Goal: Task Accomplishment & Management: Use online tool/utility

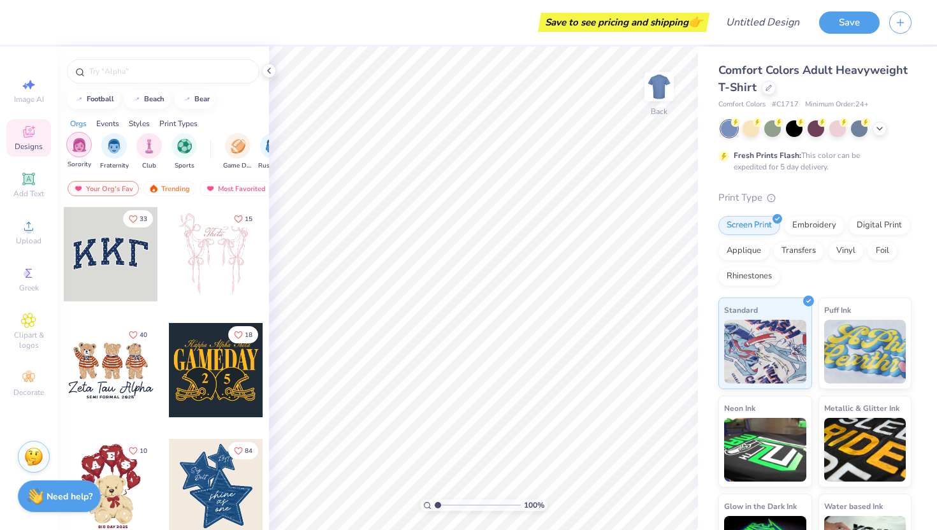
click at [87, 147] on div "filter for Sorority" at bounding box center [78, 144] width 25 height 25
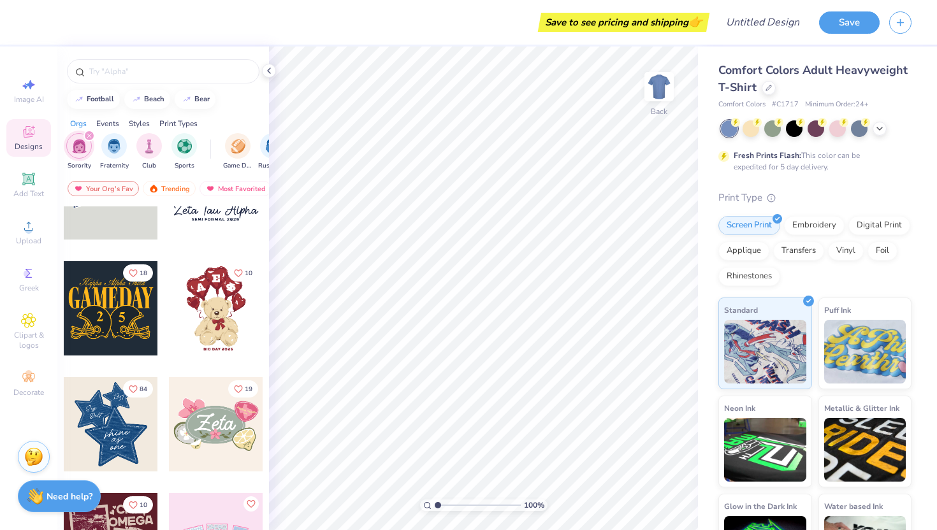
scroll to position [71, 0]
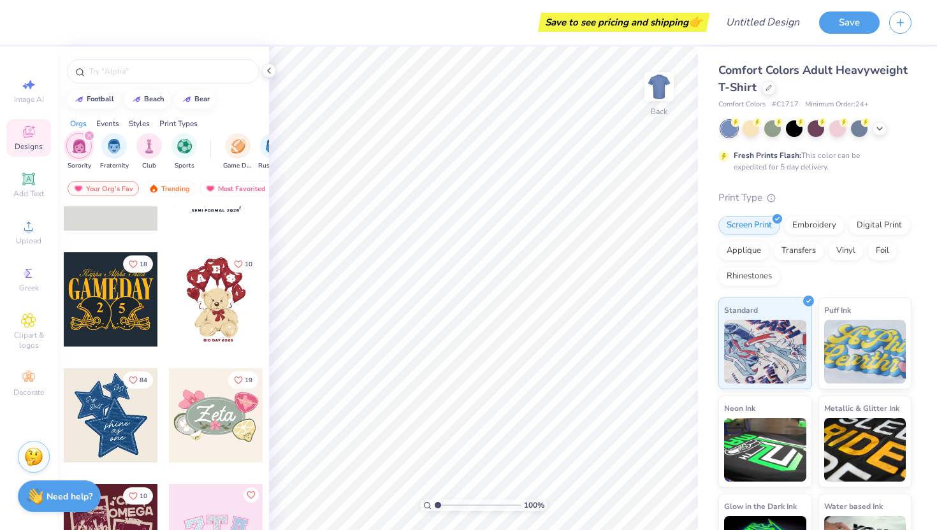
click at [126, 398] on div at bounding box center [111, 415] width 94 height 94
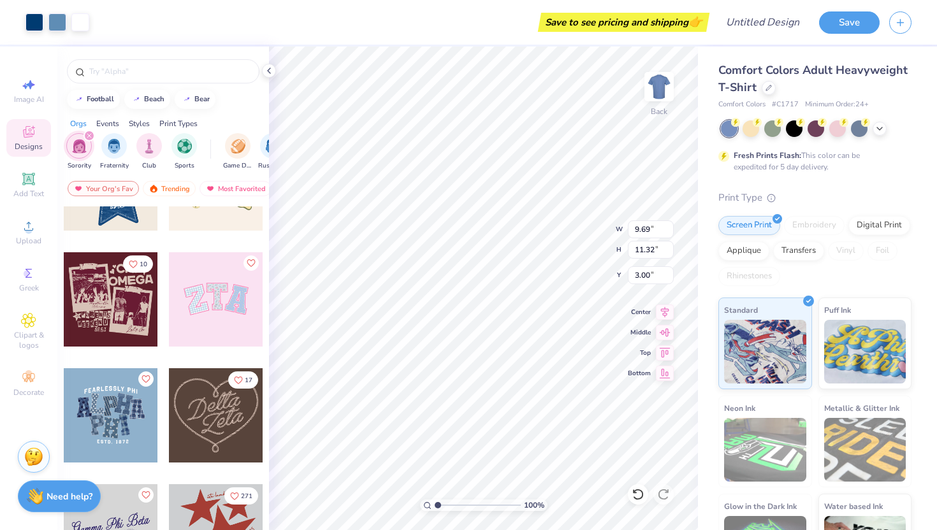
scroll to position [318, 0]
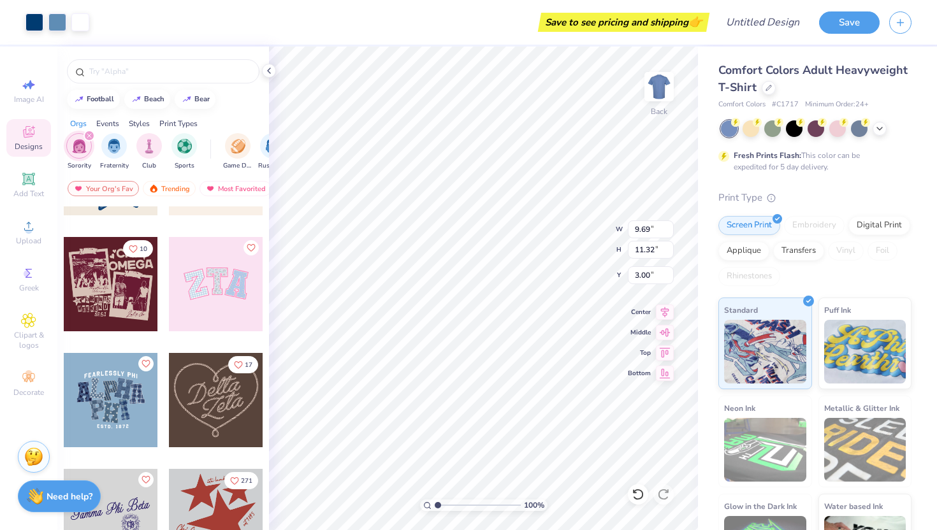
click at [224, 301] on div at bounding box center [216, 284] width 94 height 94
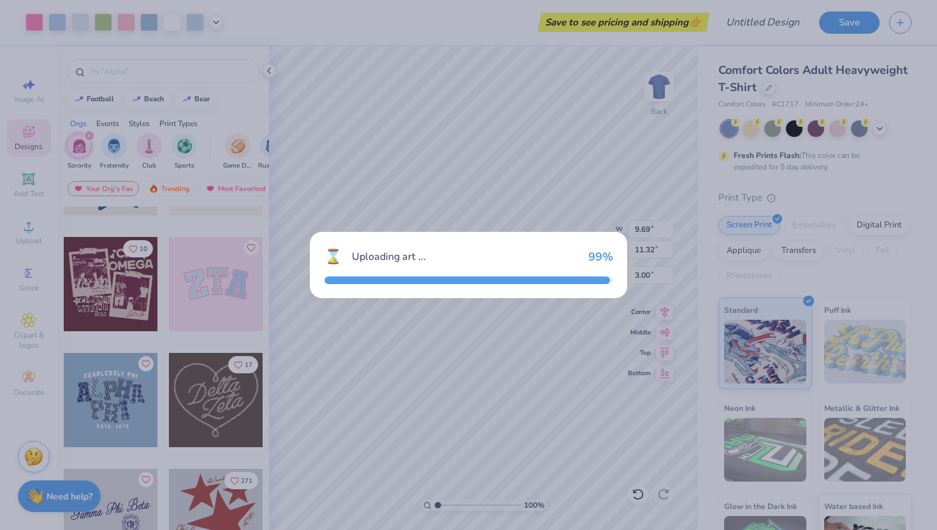
type input "9.71"
type input "4.86"
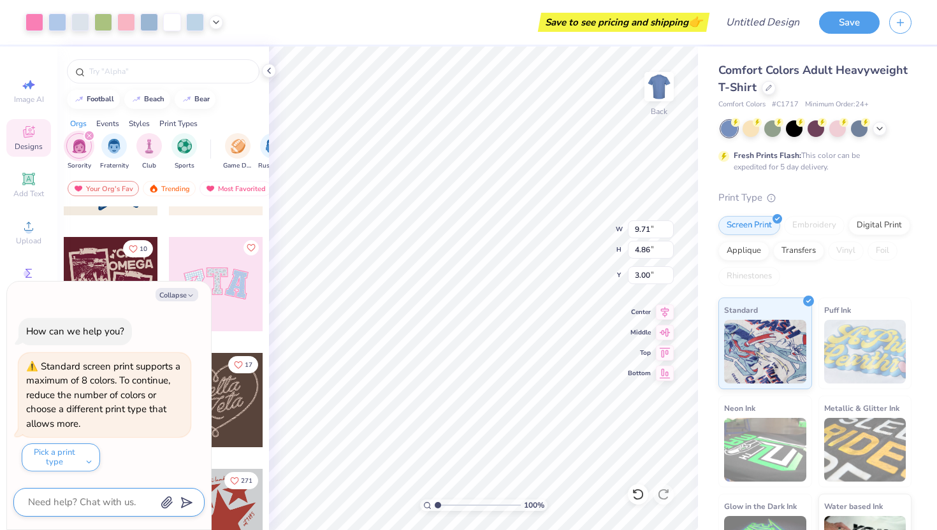
click at [61, 501] on textarea at bounding box center [91, 502] width 129 height 17
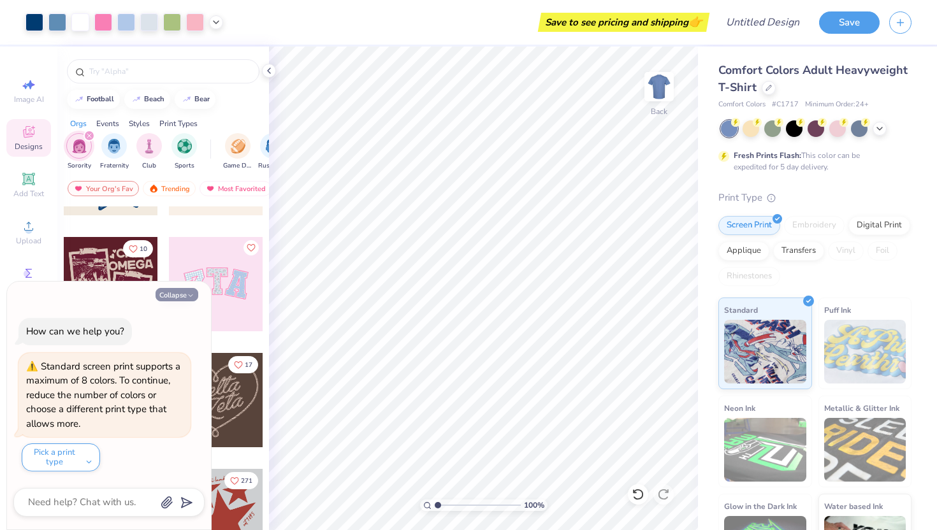
click at [181, 289] on button "Collapse" at bounding box center [176, 294] width 43 height 13
type textarea "x"
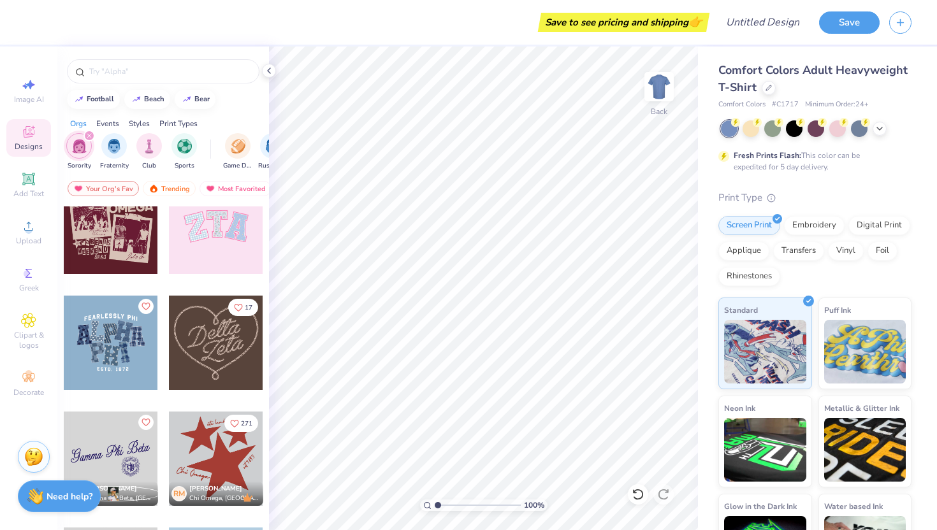
scroll to position [377, 0]
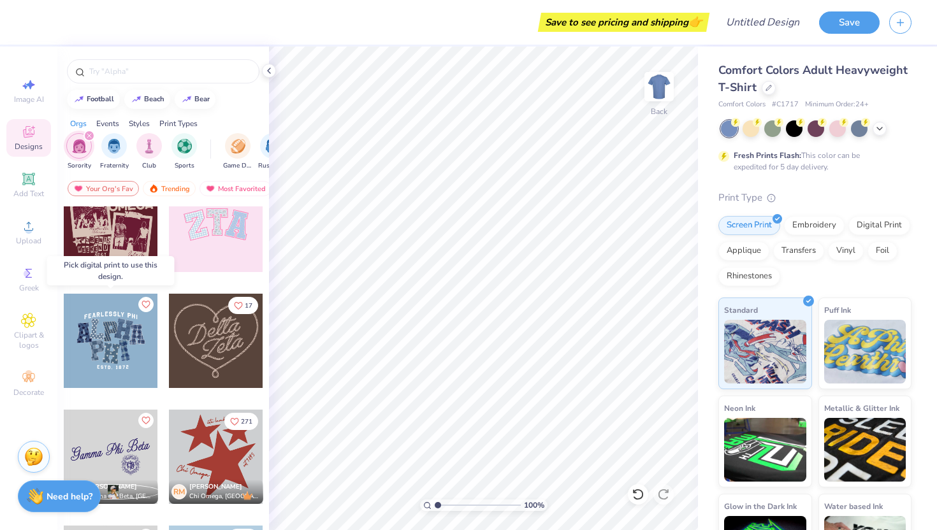
click at [96, 347] on div at bounding box center [111, 341] width 94 height 94
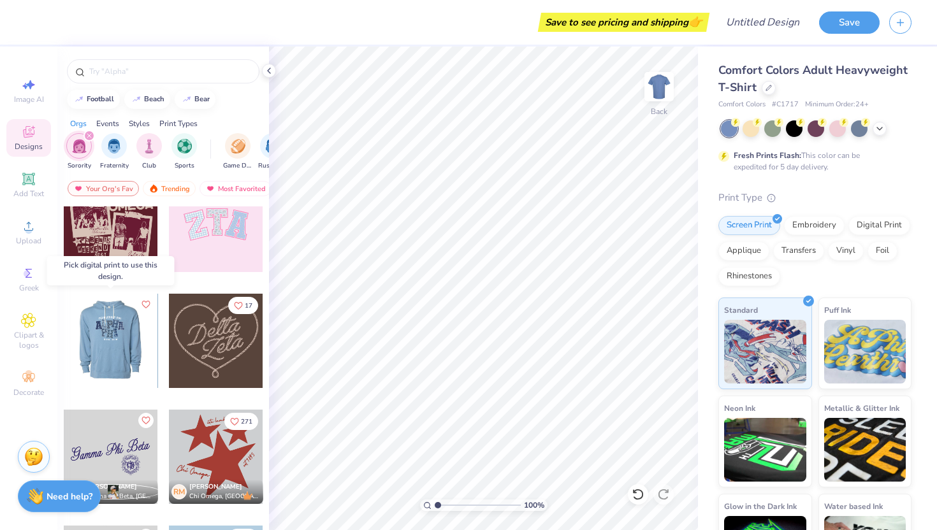
click at [119, 331] on div at bounding box center [110, 341] width 283 height 94
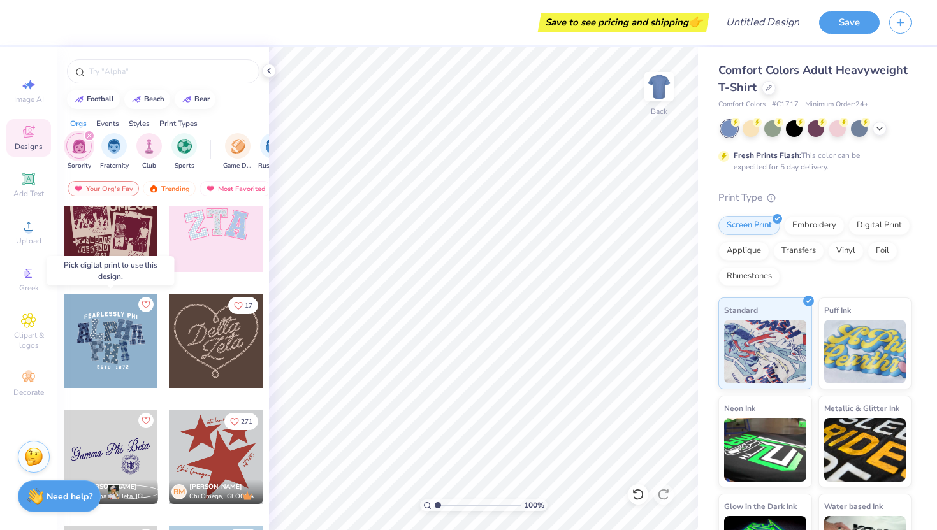
click at [117, 341] on div at bounding box center [111, 341] width 94 height 94
click at [112, 333] on div at bounding box center [111, 341] width 94 height 94
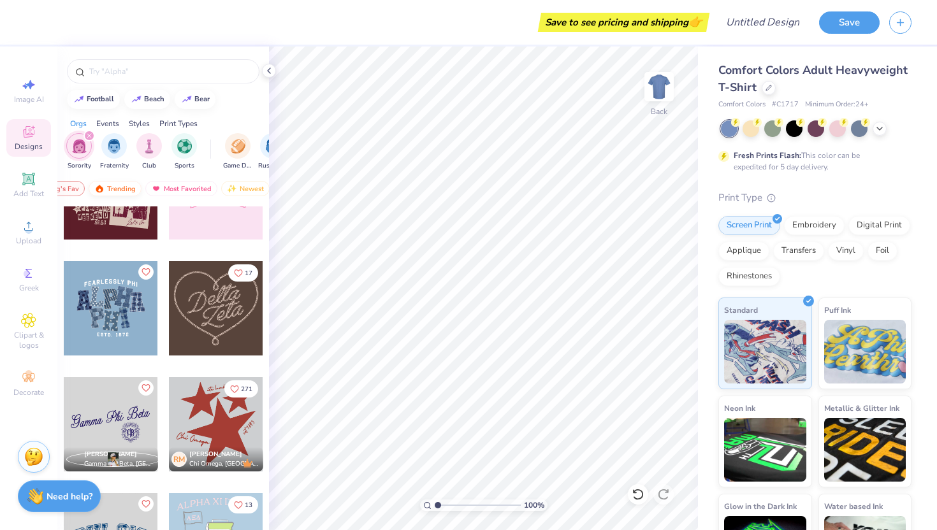
scroll to position [0, 52]
click at [884, 226] on div "Digital Print" at bounding box center [879, 223] width 62 height 19
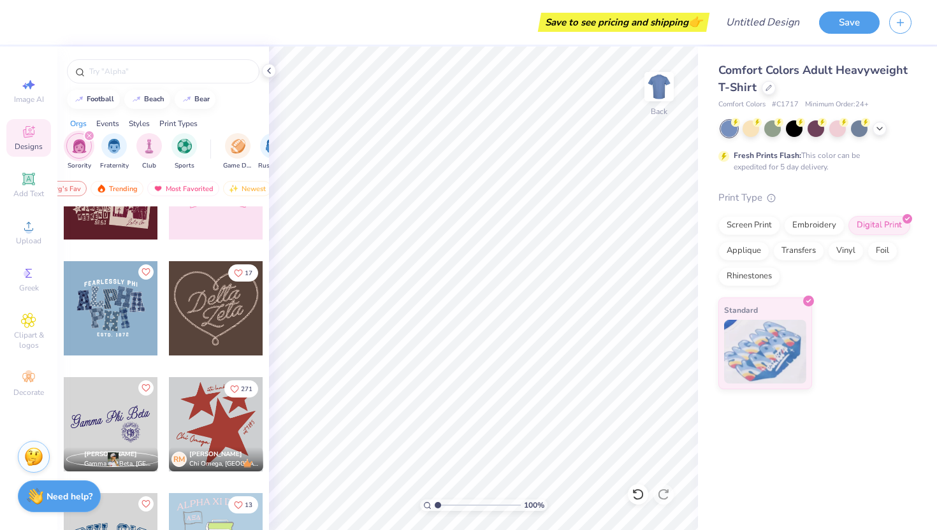
click at [110, 300] on div at bounding box center [111, 308] width 94 height 94
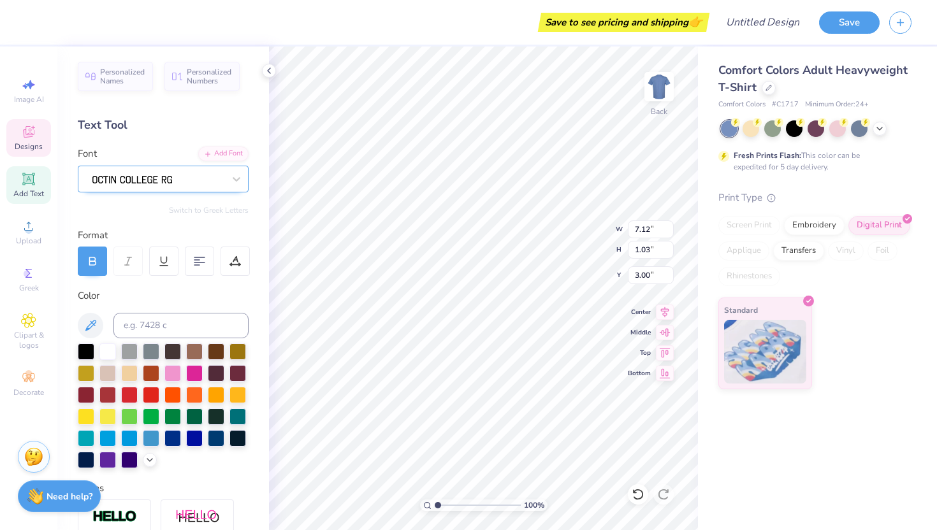
click at [206, 174] on div at bounding box center [158, 179] width 134 height 20
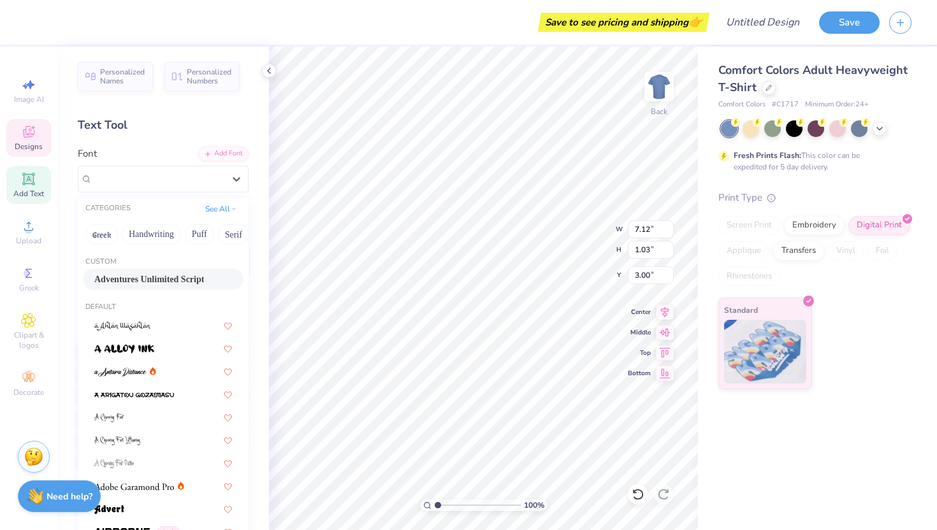
click at [166, 144] on div "Personalized Names Personalized Numbers Text Tool Add Font Font option Adventur…" at bounding box center [163, 289] width 212 height 484
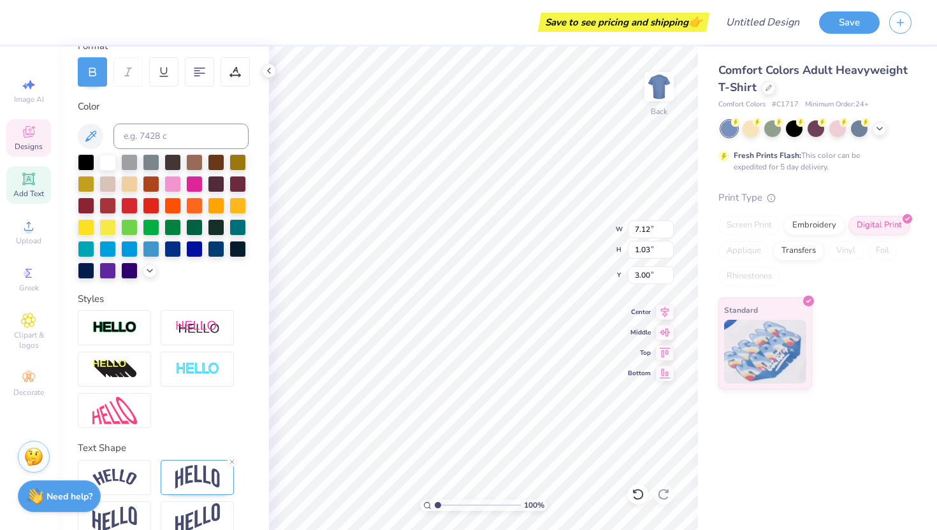
scroll to position [210, 0]
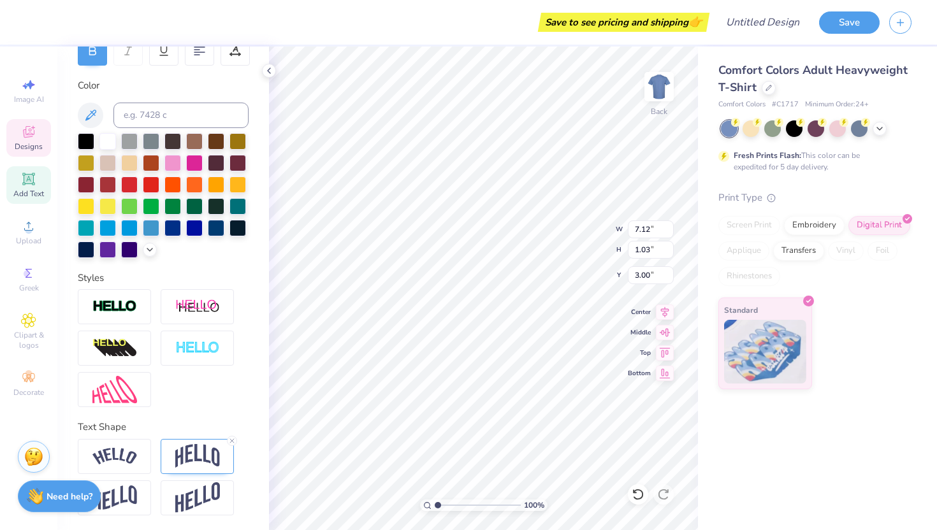
click at [189, 387] on div at bounding box center [163, 348] width 171 height 118
type textarea "FEARLESSY PH"
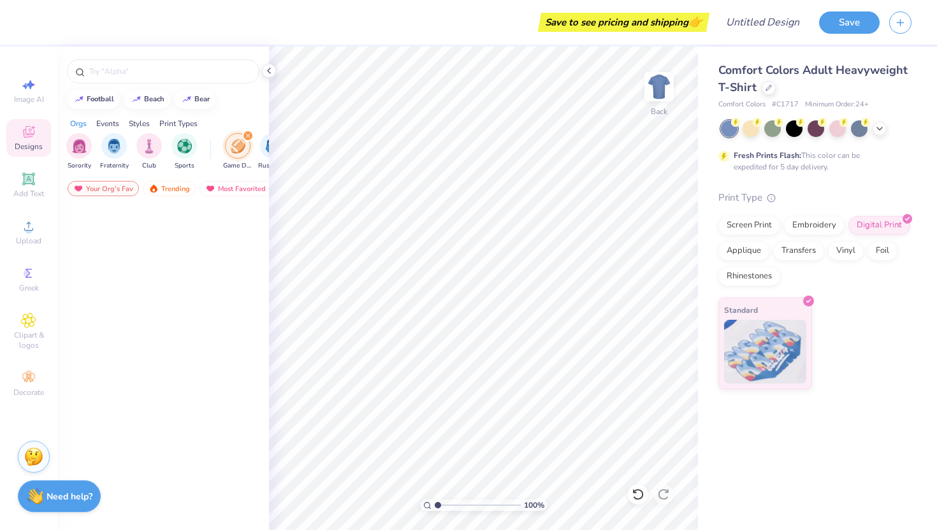
scroll to position [5284, 0]
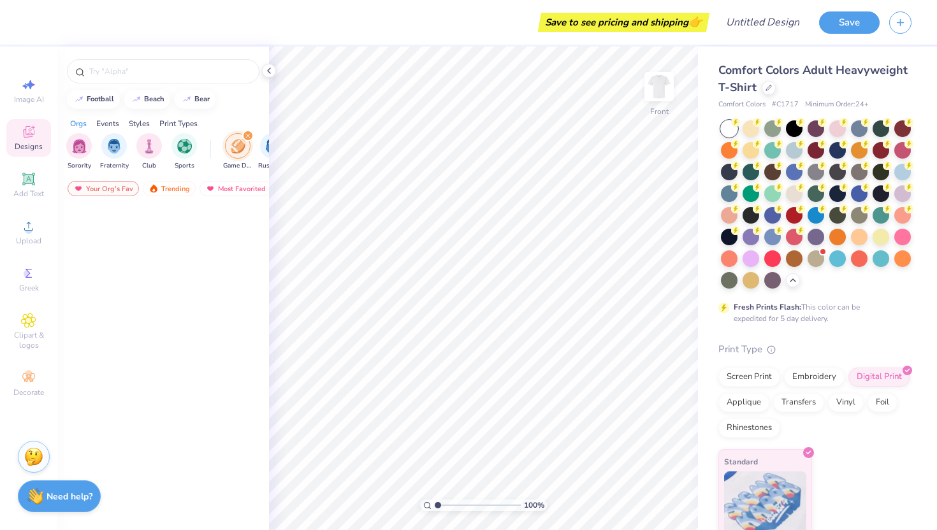
scroll to position [6989, 0]
